Goal: Use online tool/utility: Utilize a website feature to perform a specific function

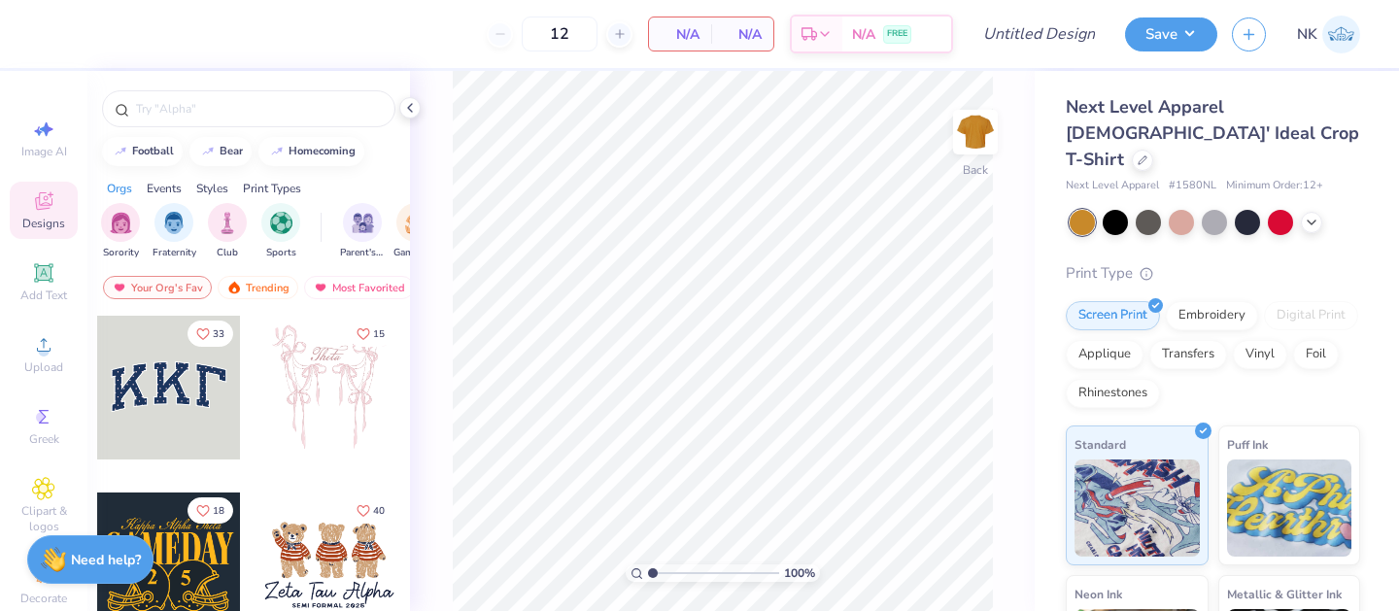
click at [149, 373] on div at bounding box center [169, 388] width 144 height 144
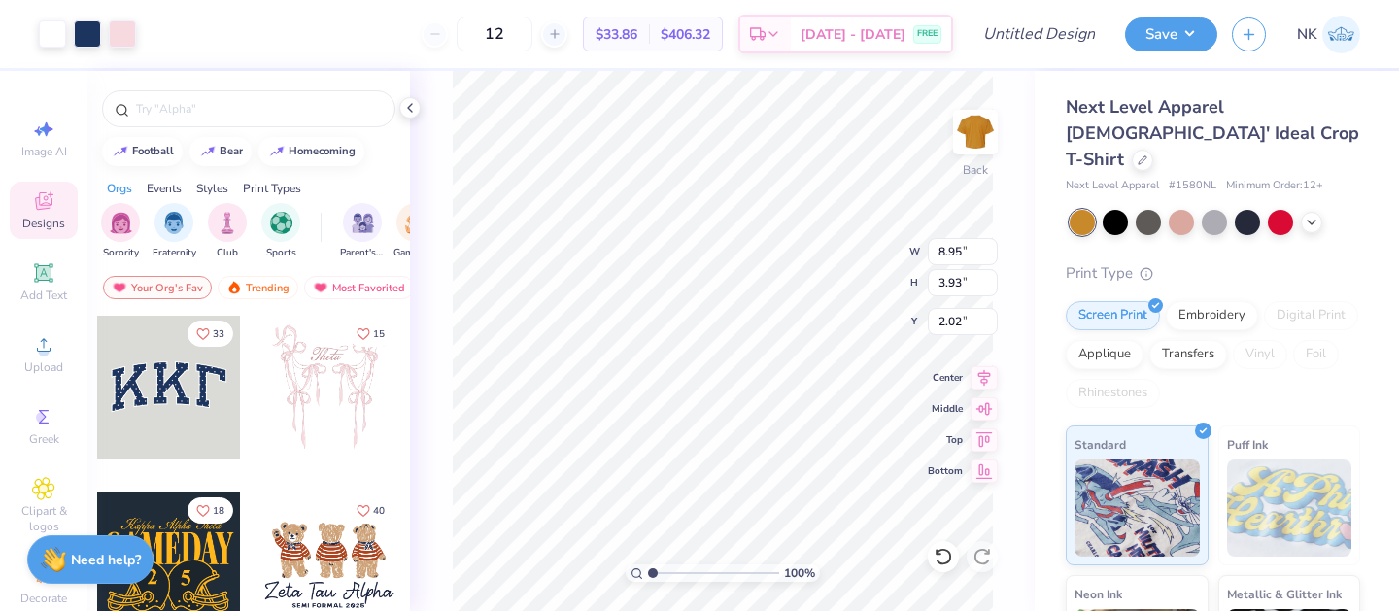
type input "2.02"
click at [38, 144] on span "Image AI" at bounding box center [44, 152] width 46 height 16
select select "4"
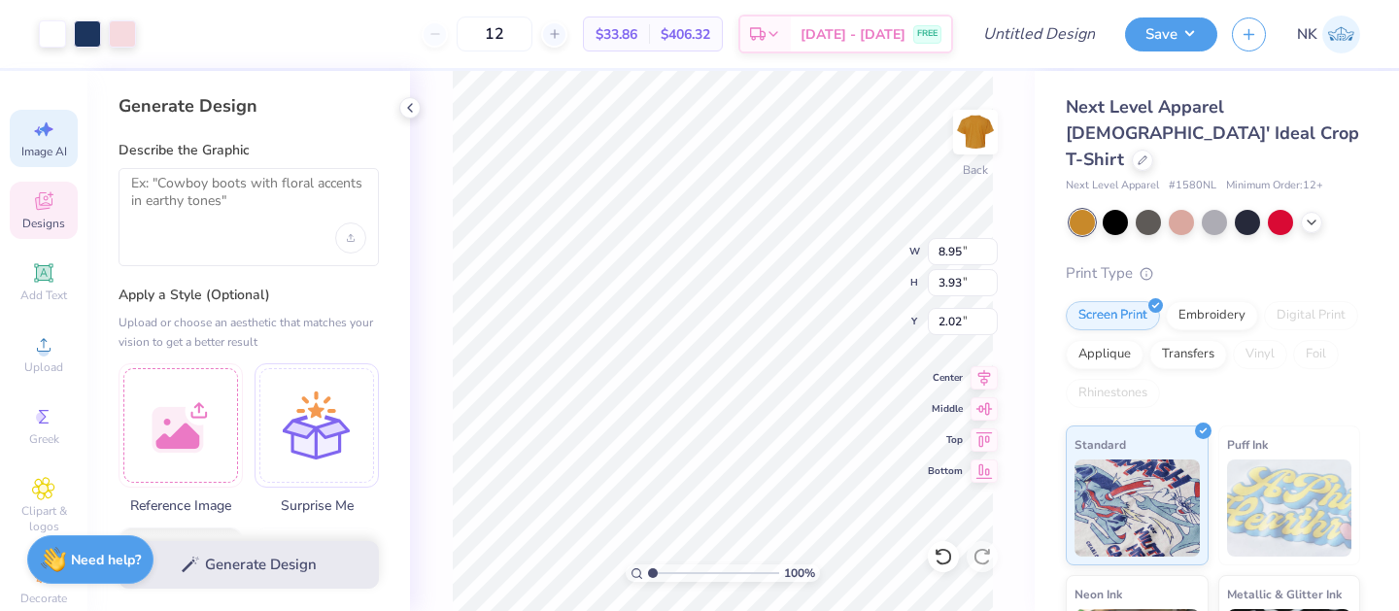
click at [44, 196] on icon at bounding box center [43, 200] width 17 height 17
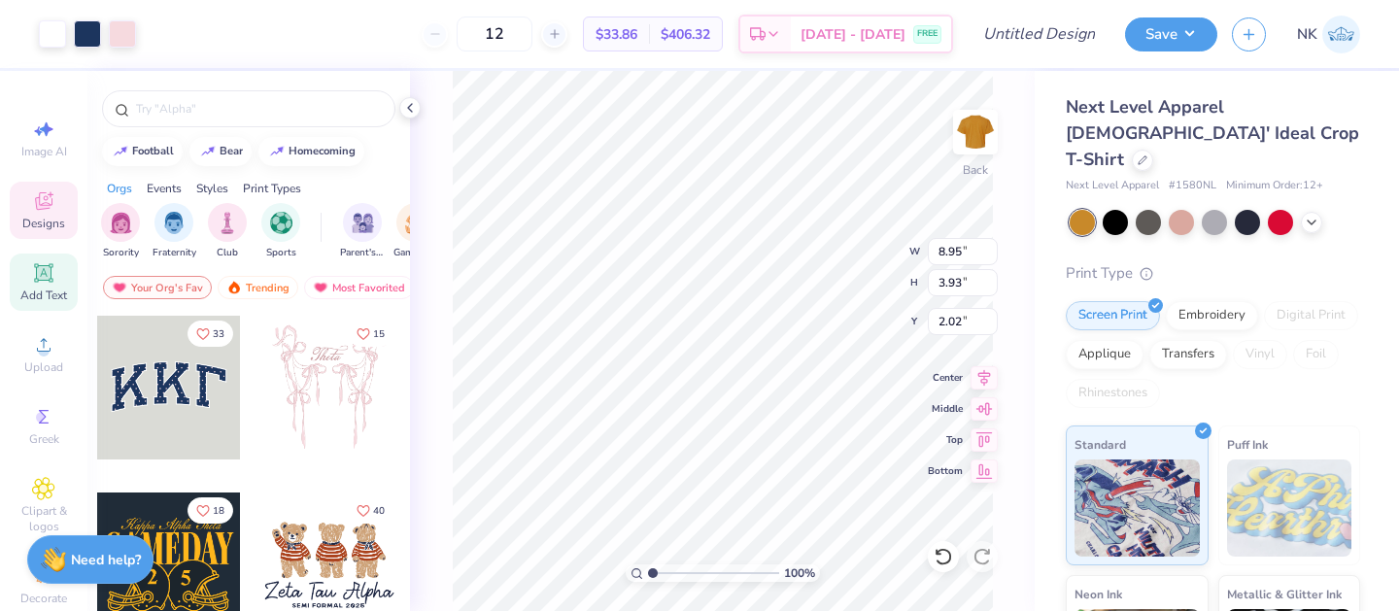
click at [42, 289] on span "Add Text" at bounding box center [43, 296] width 47 height 16
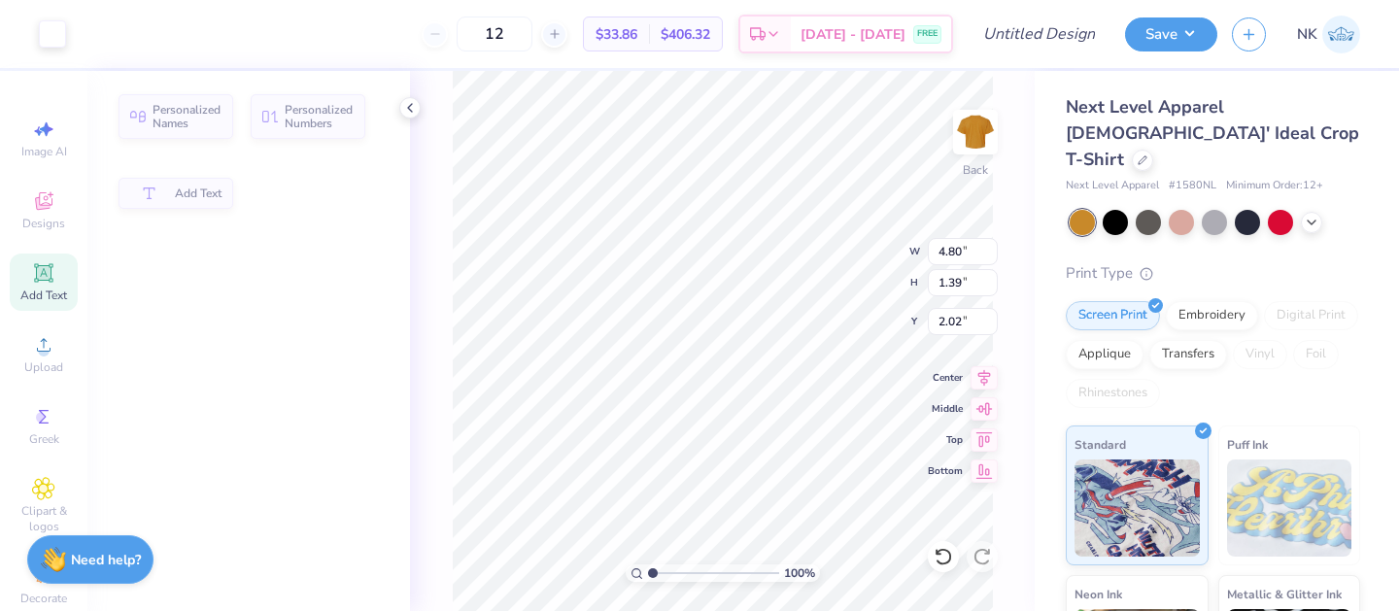
type input "4.80"
type input "1.39"
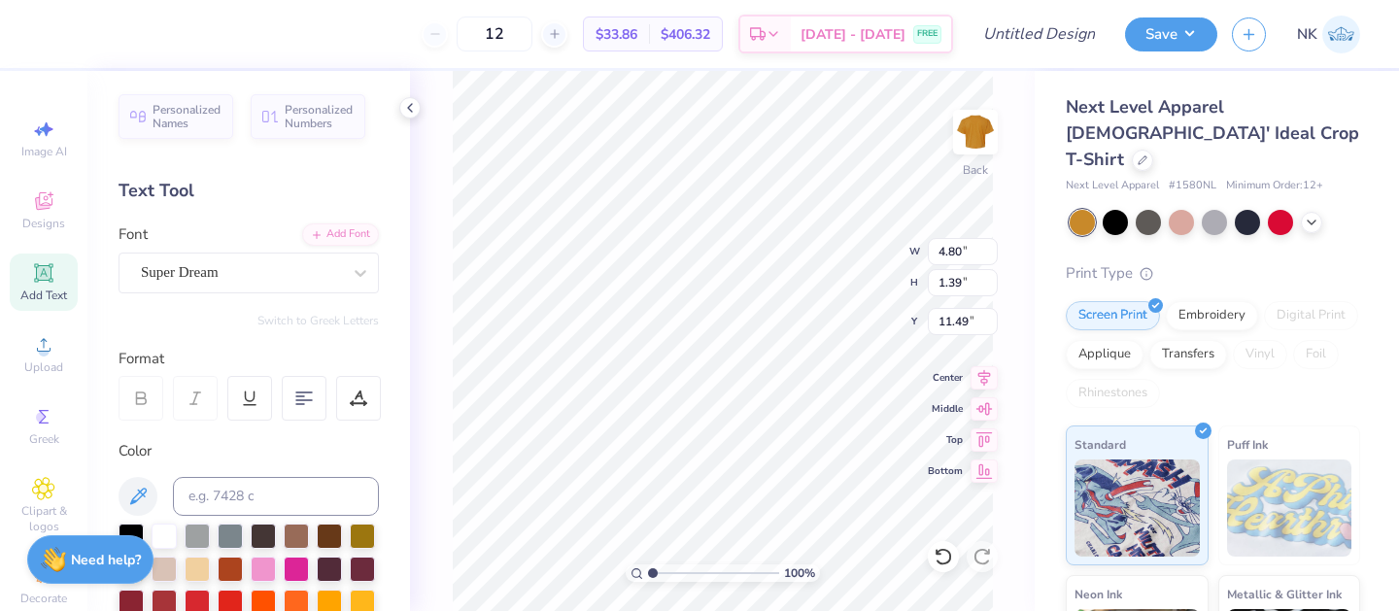
type input "7.24"
click at [1170, 41] on button "Save" at bounding box center [1171, 32] width 92 height 34
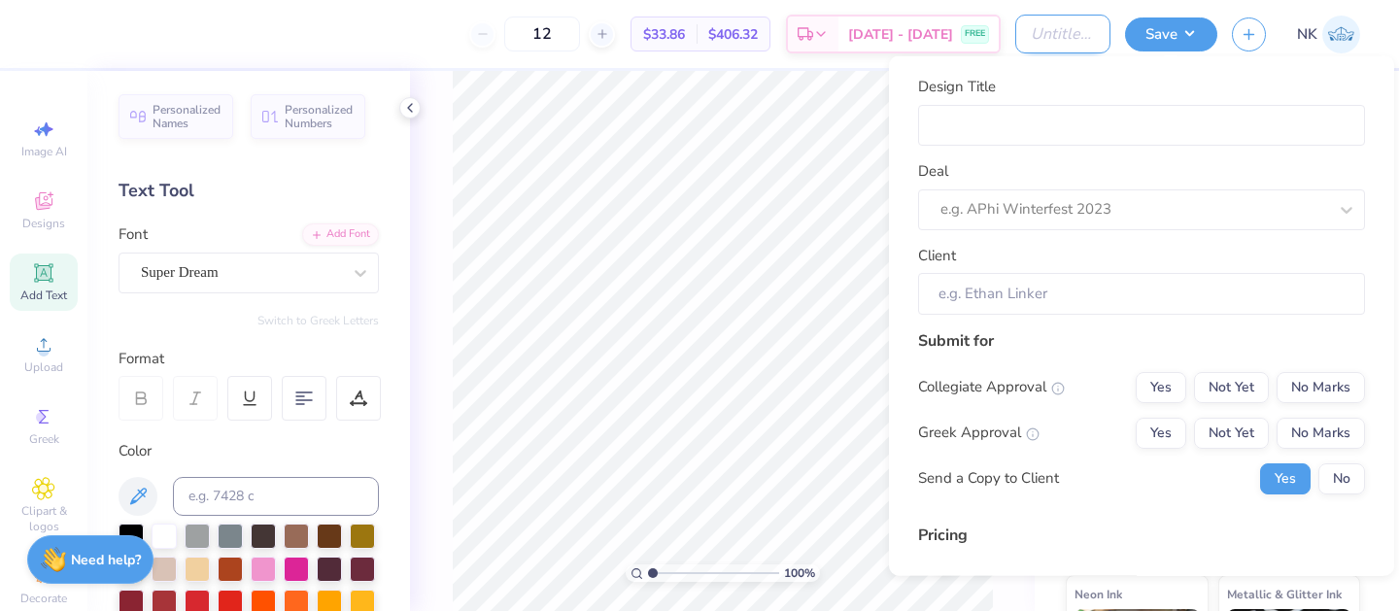
click at [1033, 35] on input "Design Title" at bounding box center [1063, 34] width 95 height 39
